Goal: Download file/media

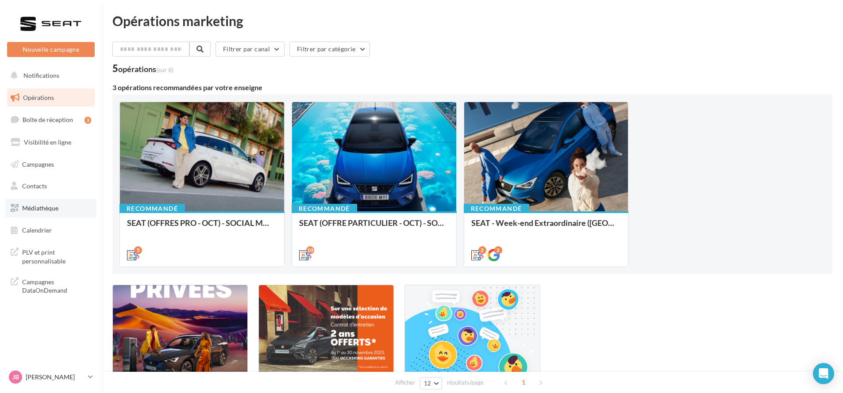
click at [68, 207] on link "Médiathèque" at bounding box center [50, 208] width 91 height 19
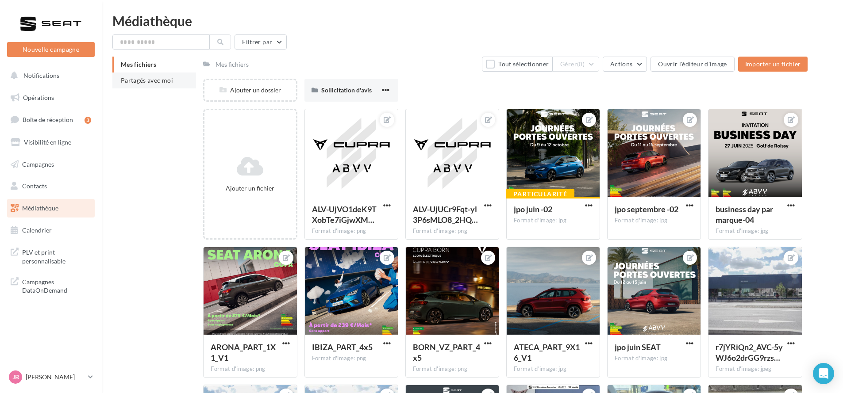
click at [165, 82] on span "Partagés avec moi" at bounding box center [147, 81] width 52 height 8
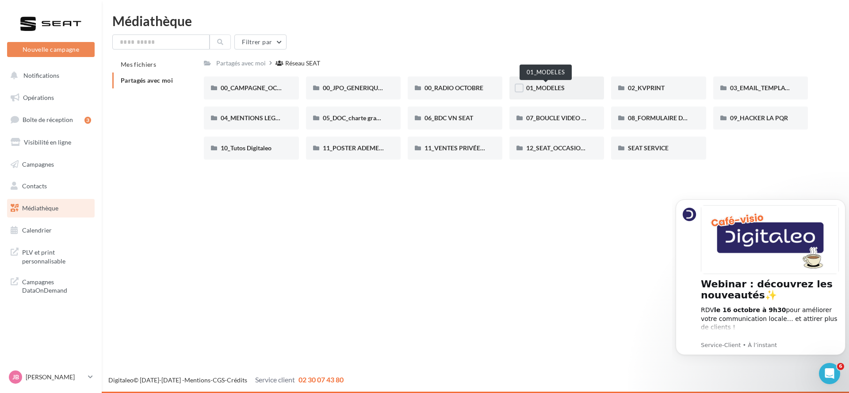
click at [564, 88] on span "01_MODELES" at bounding box center [545, 88] width 38 height 8
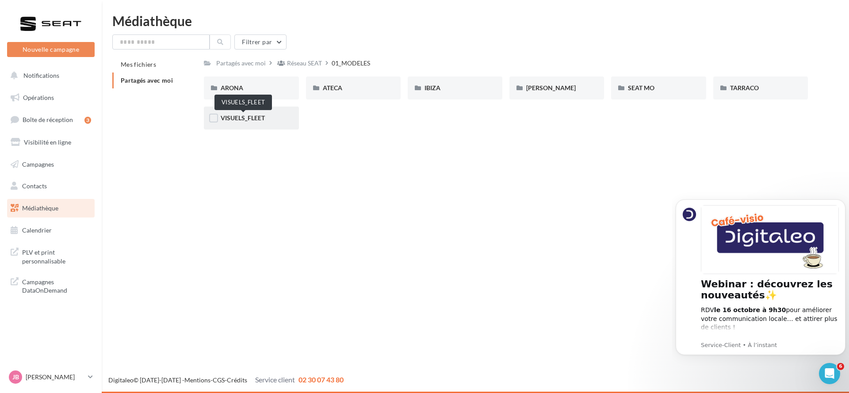
click at [235, 121] on span "VISUELS_FLEET" at bounding box center [243, 118] width 44 height 8
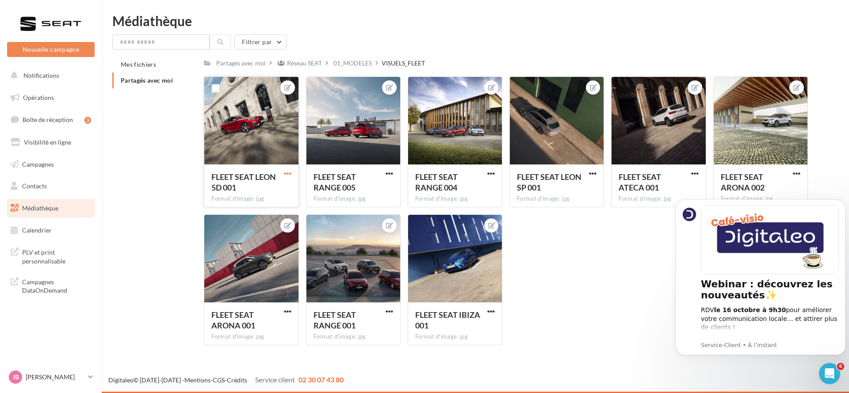
click at [289, 170] on span "button" at bounding box center [288, 174] width 8 height 8
click at [272, 206] on button "Télécharger" at bounding box center [246, 214] width 93 height 23
click at [288, 309] on span "button" at bounding box center [288, 312] width 8 height 8
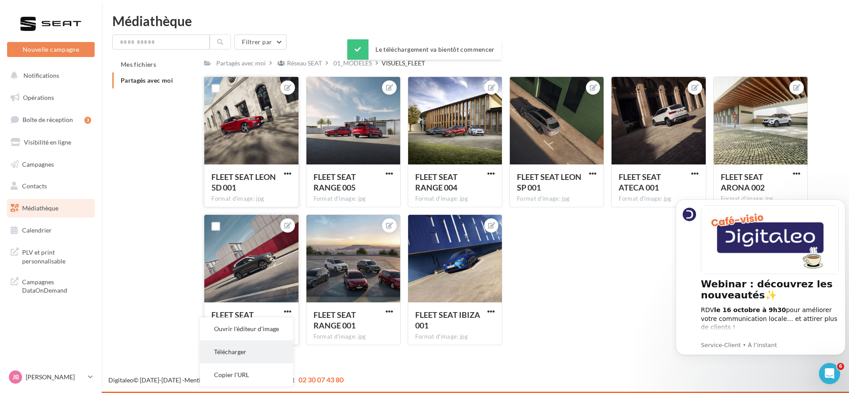
click at [265, 348] on button "Télécharger" at bounding box center [246, 352] width 93 height 23
click at [387, 310] on span "button" at bounding box center [390, 312] width 8 height 8
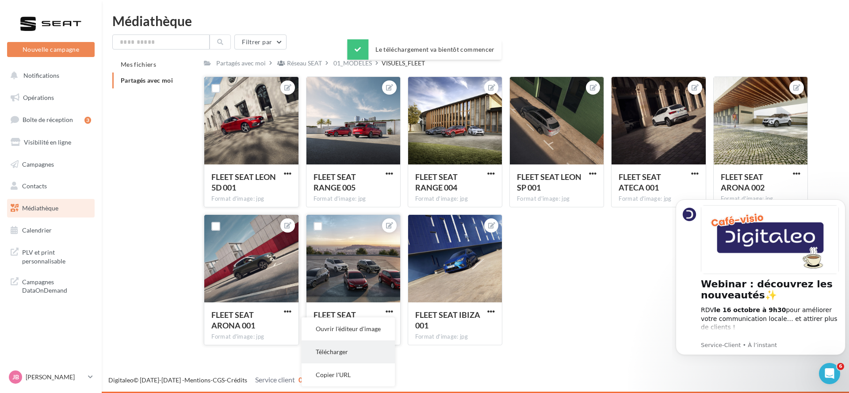
click at [373, 350] on button "Télécharger" at bounding box center [348, 352] width 93 height 23
click at [387, 175] on span "button" at bounding box center [390, 174] width 8 height 8
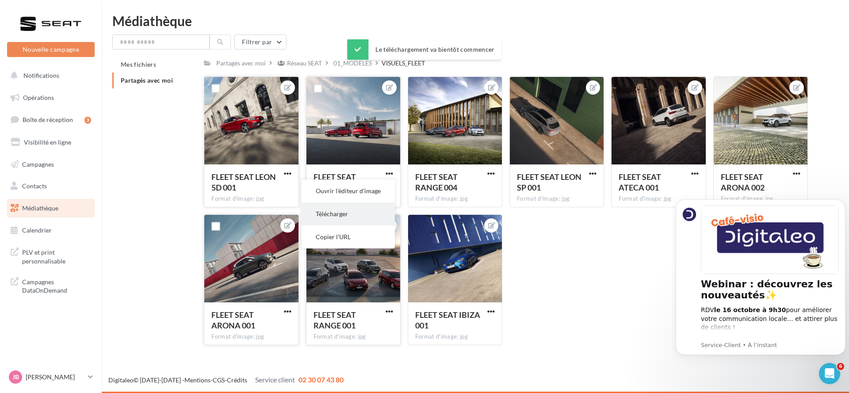
click at [365, 211] on button "Télécharger" at bounding box center [348, 214] width 93 height 23
click at [491, 171] on span "button" at bounding box center [491, 174] width 8 height 8
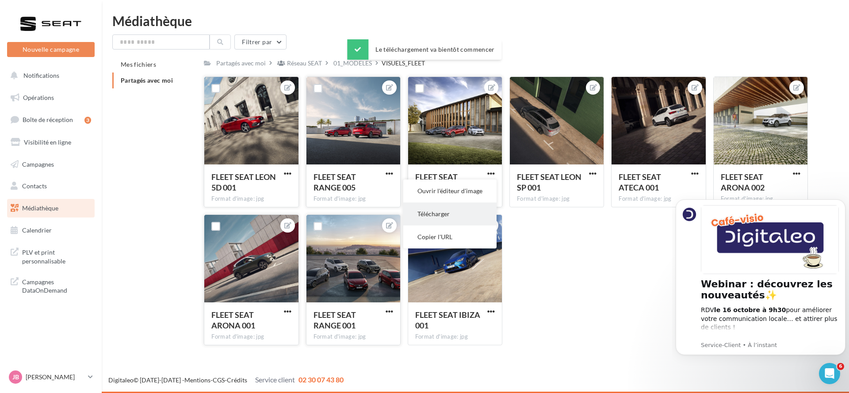
click at [466, 212] on button "Télécharger" at bounding box center [449, 214] width 93 height 23
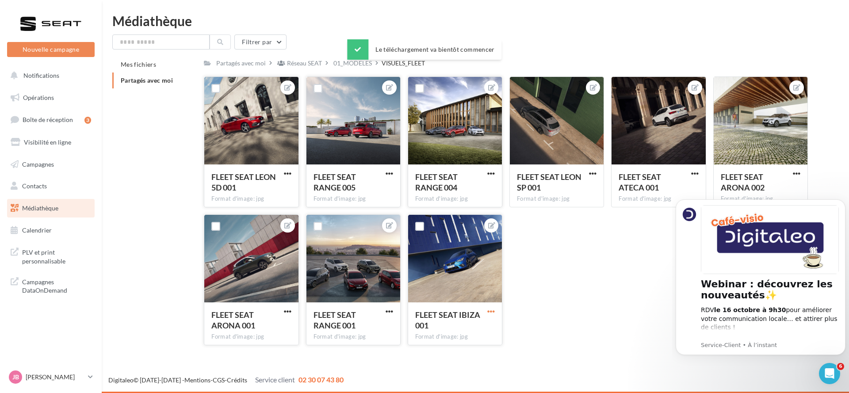
click at [495, 312] on span "button" at bounding box center [491, 312] width 8 height 8
click at [458, 350] on button "Télécharger" at bounding box center [449, 352] width 93 height 23
click at [593, 171] on span "button" at bounding box center [593, 174] width 8 height 8
click at [567, 207] on button "Télécharger" at bounding box center [551, 214] width 93 height 23
click at [818, 7] on div "Nouvelle campagne Nouvelle campagne Notifications Opérations Boîte de réception…" at bounding box center [424, 196] width 849 height 393
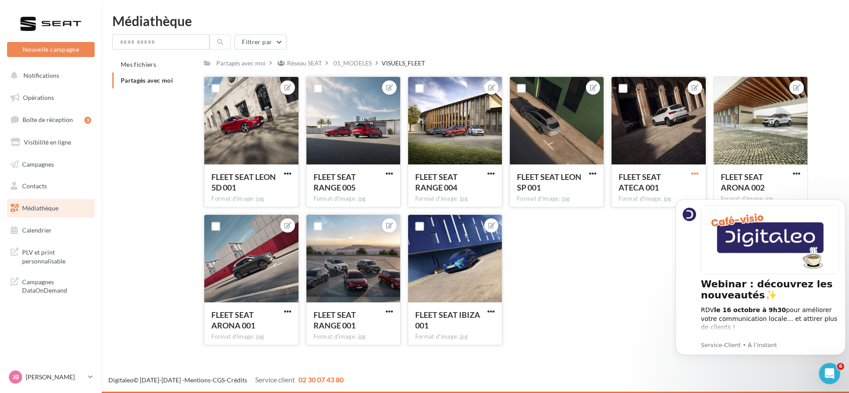
click at [695, 173] on span "button" at bounding box center [695, 174] width 8 height 8
click at [640, 214] on button "Télécharger" at bounding box center [653, 214] width 93 height 23
click at [794, 171] on span "button" at bounding box center [797, 174] width 8 height 8
click at [841, 202] on icon "Dismiss notification" at bounding box center [843, 201] width 5 height 5
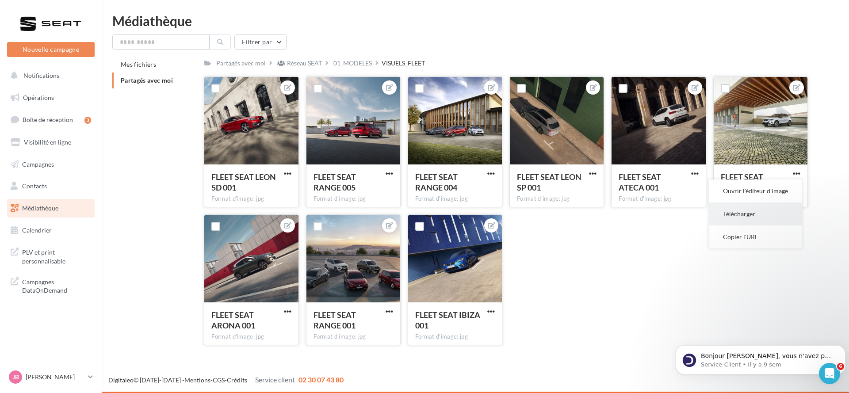
click at [745, 211] on button "Télécharger" at bounding box center [755, 214] width 93 height 23
click at [66, 383] on div "JB Justine Bourgeois SEAT-EPINAY-SUR-SEINE" at bounding box center [47, 377] width 76 height 13
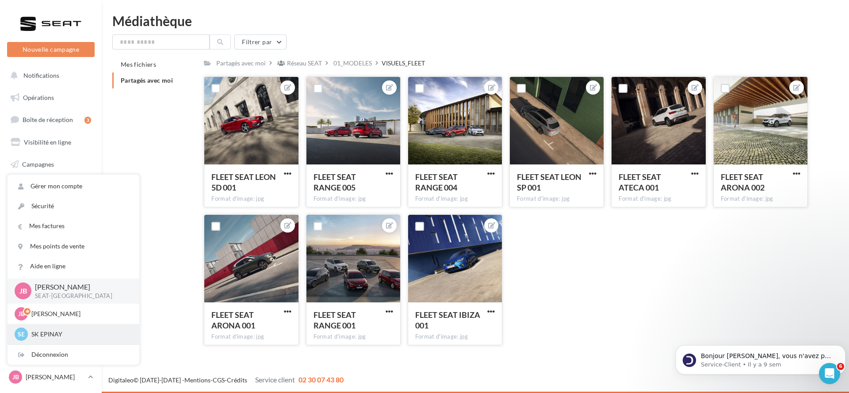
click at [74, 330] on p "SK EPINAY" at bounding box center [79, 334] width 97 height 9
